Goal: Task Accomplishment & Management: Use online tool/utility

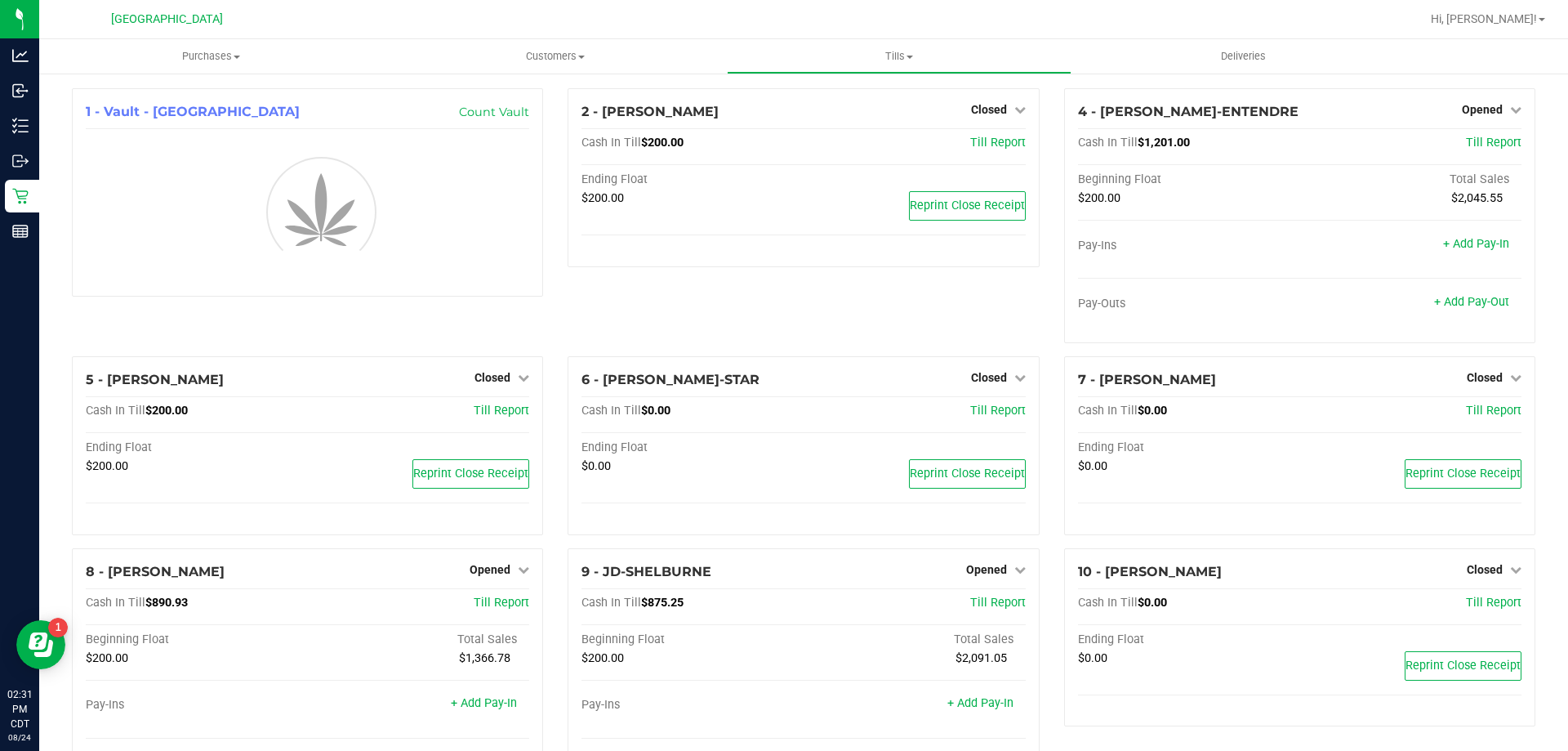
scroll to position [82, 0]
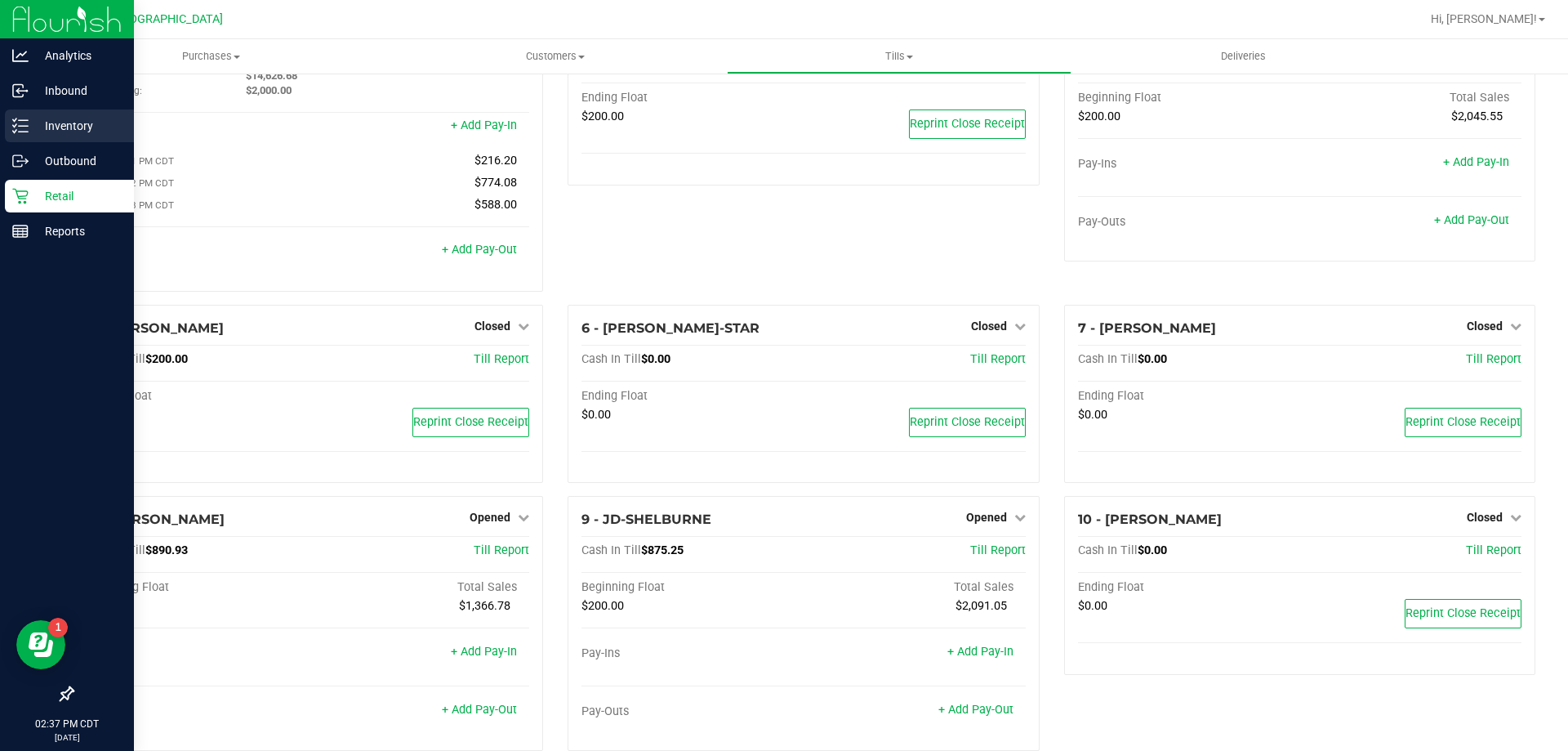
click at [88, 129] on p "Inventory" at bounding box center [77, 126] width 98 height 19
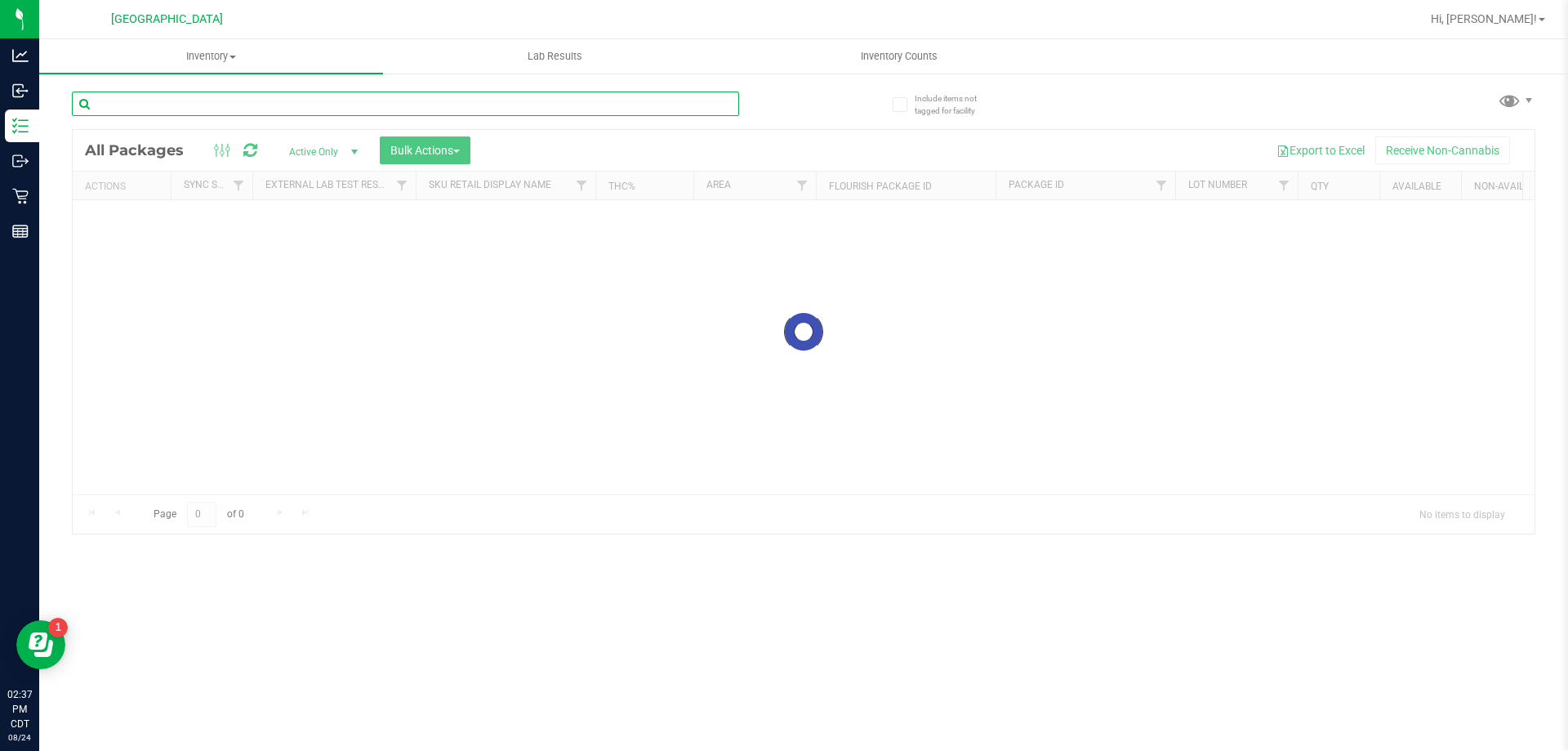
click at [292, 111] on input "text" at bounding box center [405, 103] width 667 height 24
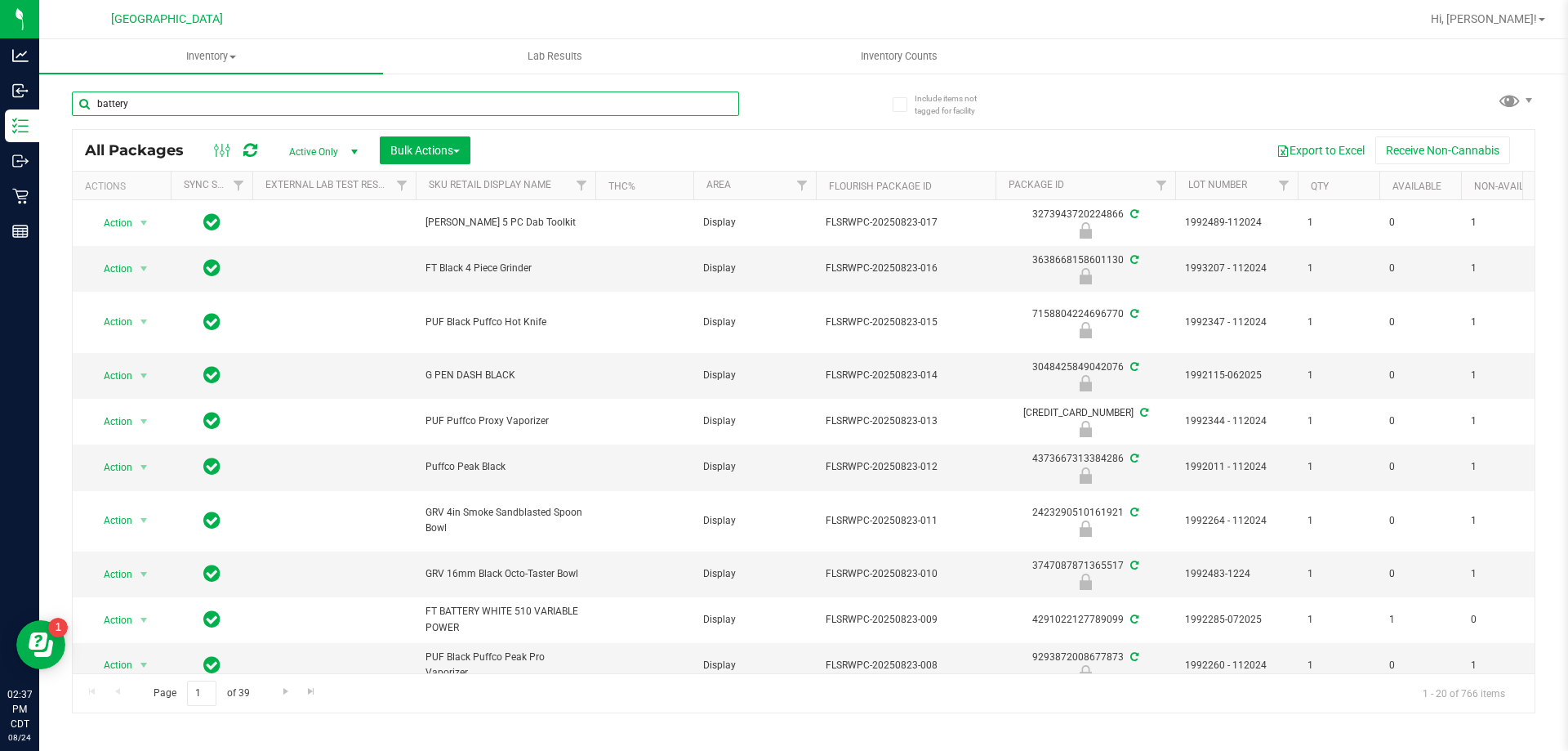
type input "battery"
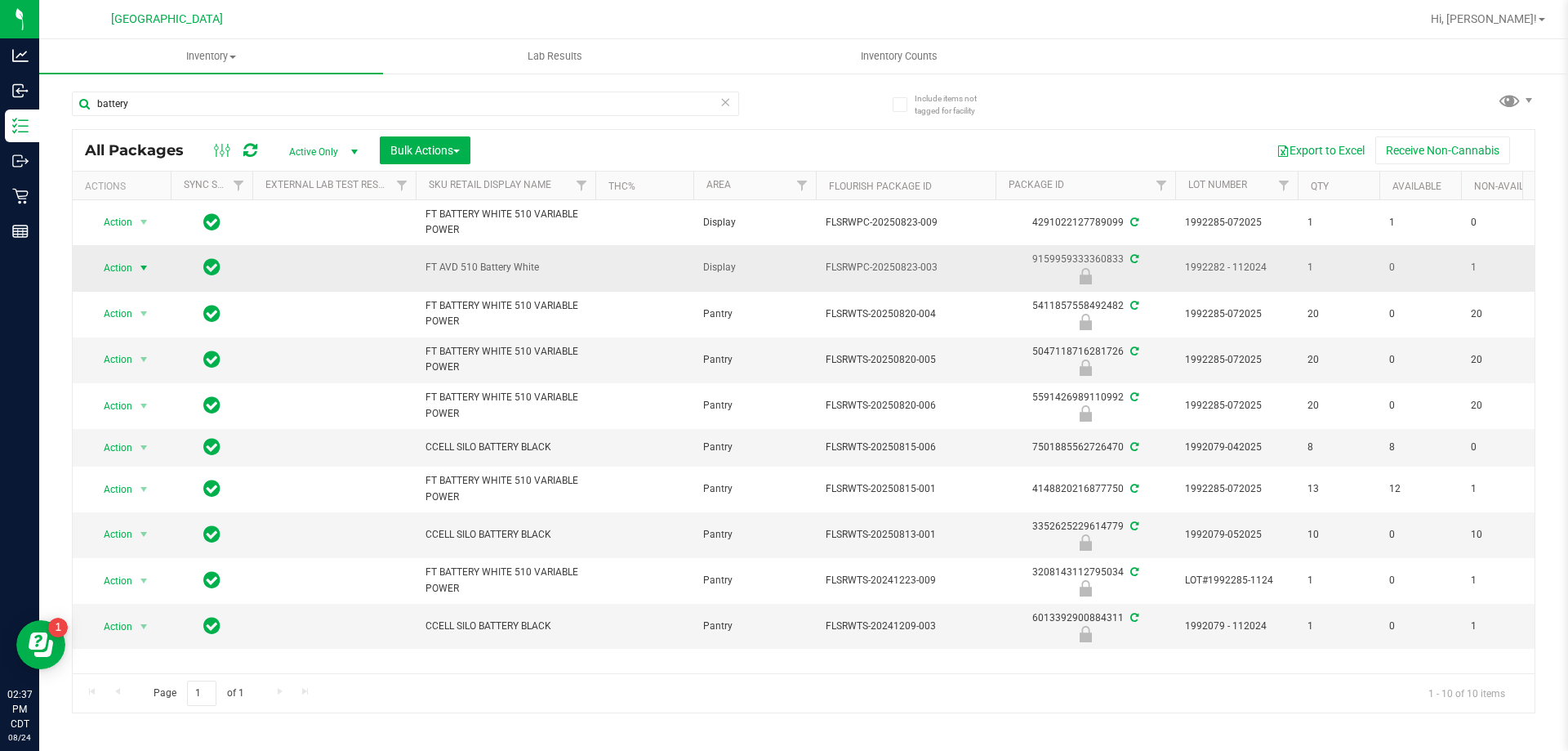
click at [122, 272] on span "Action" at bounding box center [111, 268] width 44 height 23
click at [176, 402] on li "Print package label" at bounding box center [143, 392] width 105 height 24
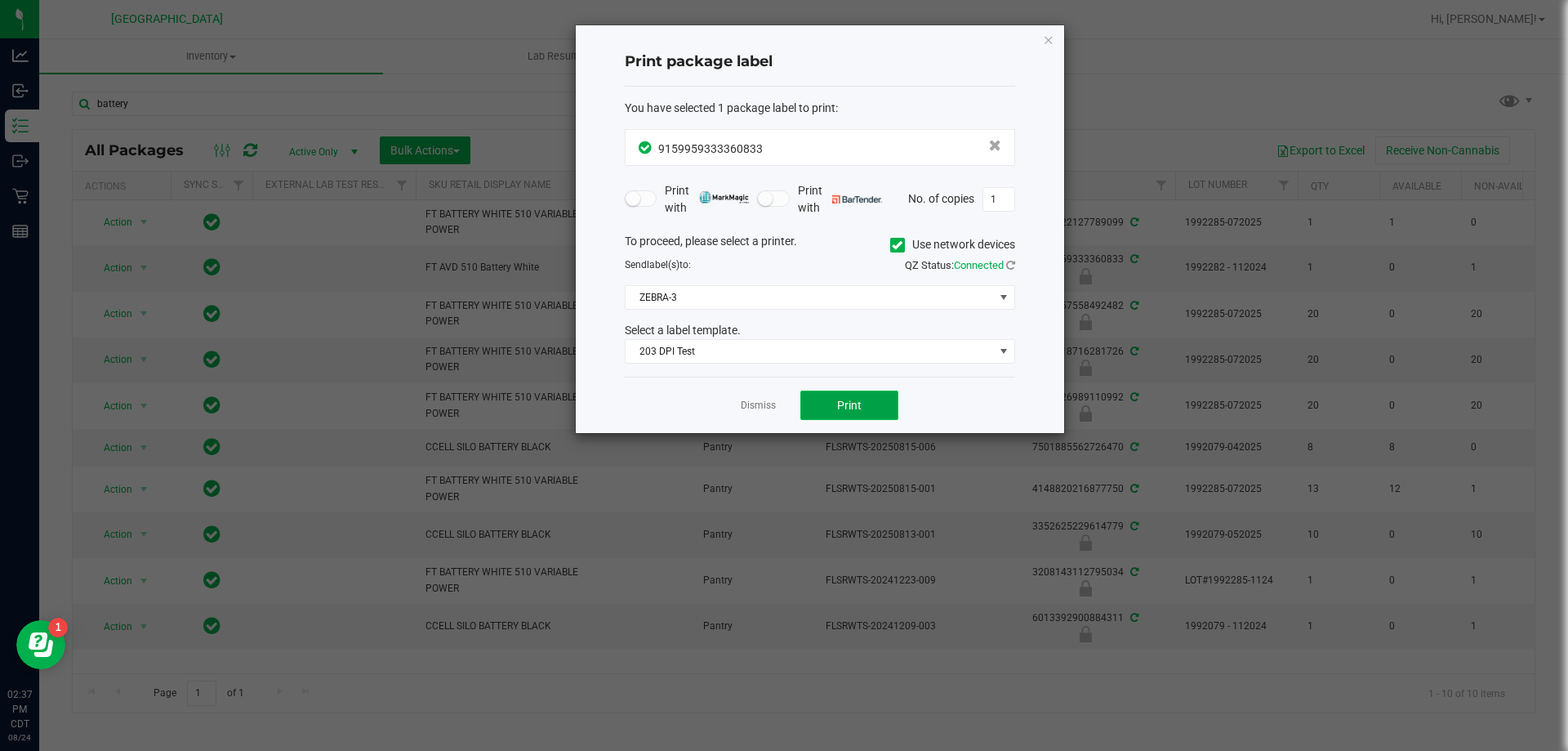
click at [837, 401] on span "Print" at bounding box center [848, 405] width 24 height 13
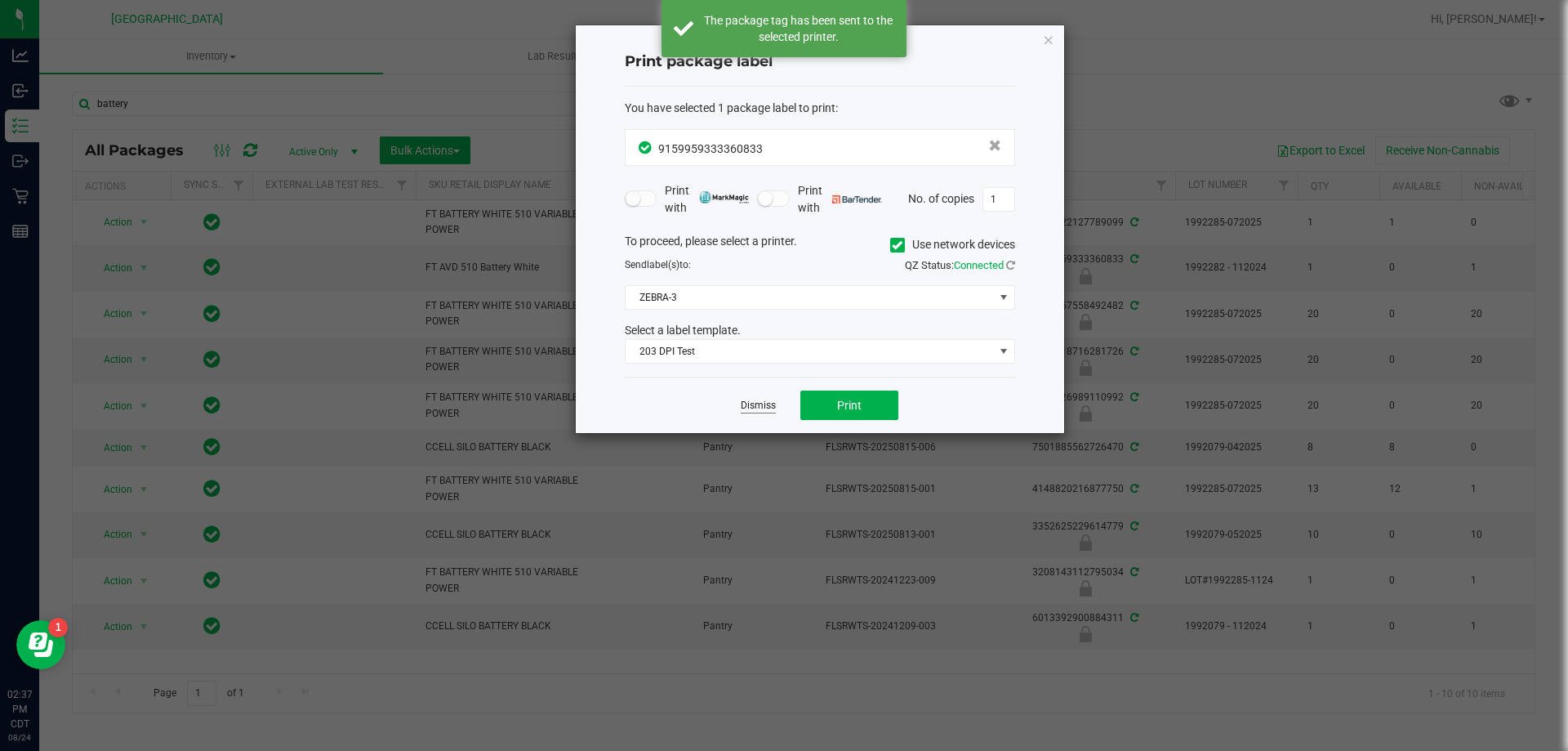
click at [748, 400] on link "Dismiss" at bounding box center [758, 406] width 35 height 14
